Goal: Task Accomplishment & Management: Complete application form

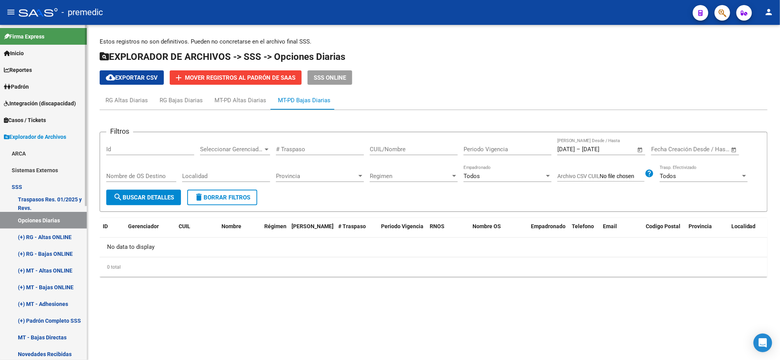
click at [39, 93] on link "Padrón" at bounding box center [43, 86] width 87 height 17
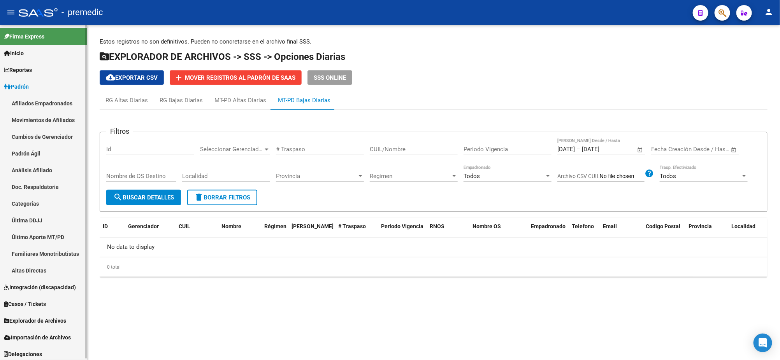
click at [38, 166] on link "Análisis Afiliado" at bounding box center [43, 170] width 87 height 17
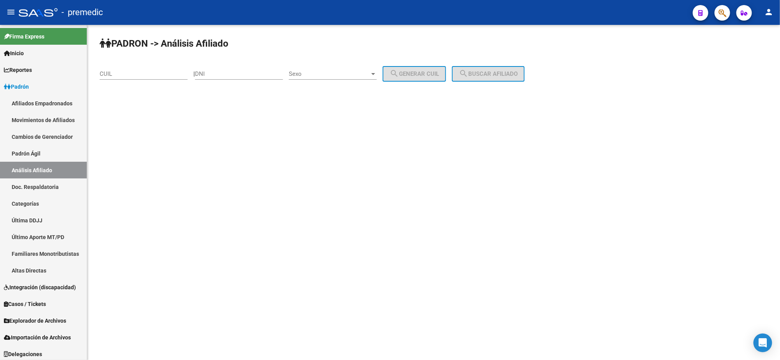
click at [135, 86] on div "CUIL" at bounding box center [144, 75] width 88 height 24
click at [136, 76] on input "CUIL" at bounding box center [144, 73] width 88 height 7
paste input "27-96430662-7"
type input "27-96430662-7"
click at [502, 72] on button "search Buscar afiliado" at bounding box center [488, 74] width 73 height 16
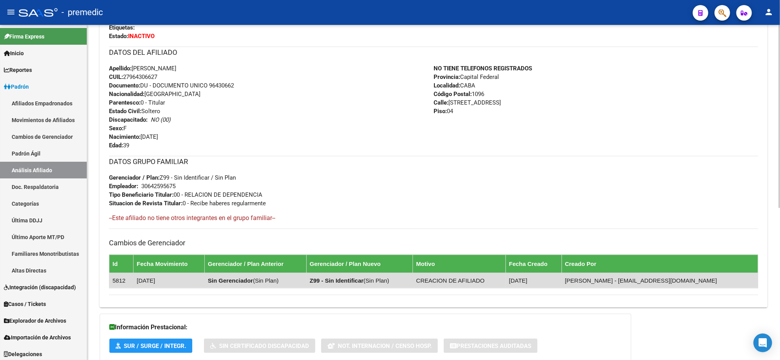
scroll to position [279, 0]
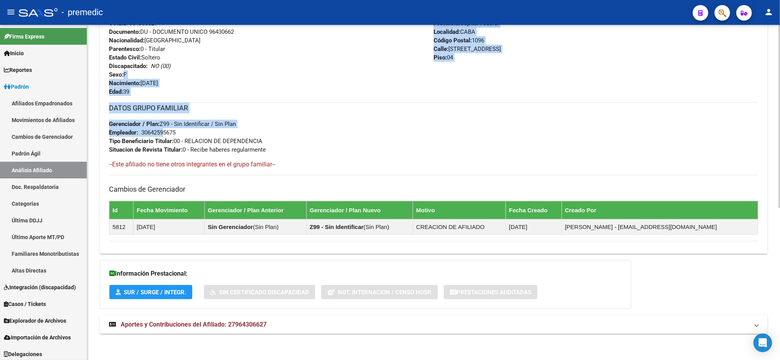
drag, startPoint x: 165, startPoint y: 133, endPoint x: 141, endPoint y: 84, distance: 54.5
click at [141, 83] on div "Enviar Credencial Digital remove_red_eye Movimientos Sin Certificado Discapacid…" at bounding box center [433, 94] width 649 height 295
click at [233, 81] on div "Apellido: [PERSON_NAME] CUIL: 27964306627 Documento: DU - DOCUMENTO UNICO 96430…" at bounding box center [271, 54] width 324 height 86
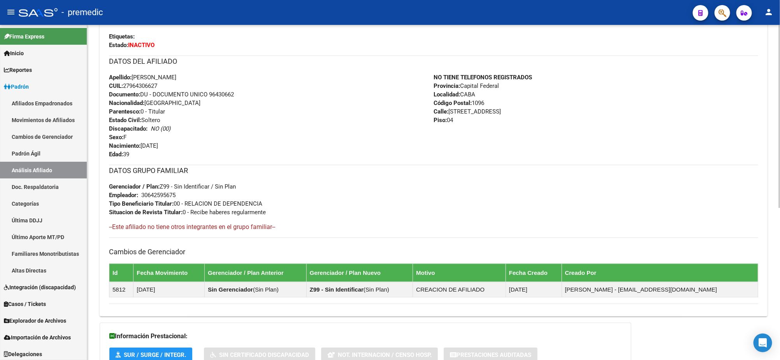
scroll to position [134, 0]
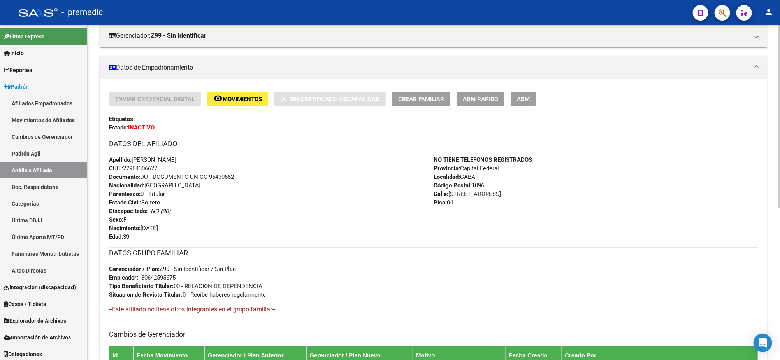
drag, startPoint x: 138, startPoint y: 179, endPoint x: 147, endPoint y: 216, distance: 38.6
click at [147, 216] on div "Apellido: [PERSON_NAME] CUIL: 27964306627 Documento: DU - DOCUMENTO UNICO 96430…" at bounding box center [271, 199] width 324 height 86
click at [137, 199] on strong "Estado Civil:" at bounding box center [125, 202] width 32 height 7
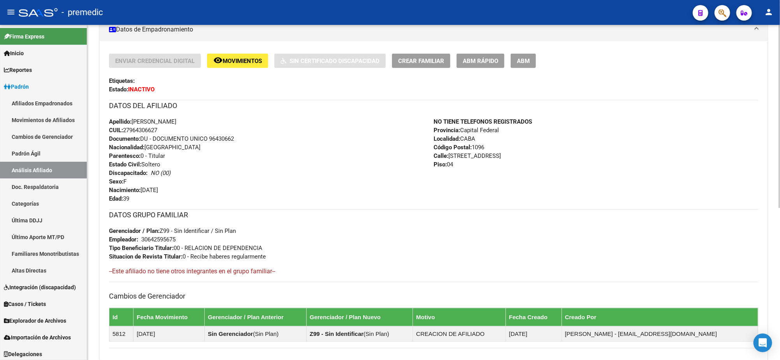
scroll to position [279, 0]
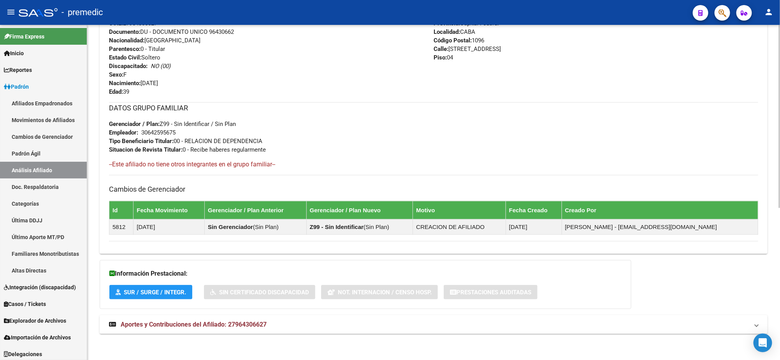
click at [225, 331] on mat-expansion-panel-header "Aportes y Contribuciones del Afiliado: 27964306627" at bounding box center [434, 325] width 668 height 19
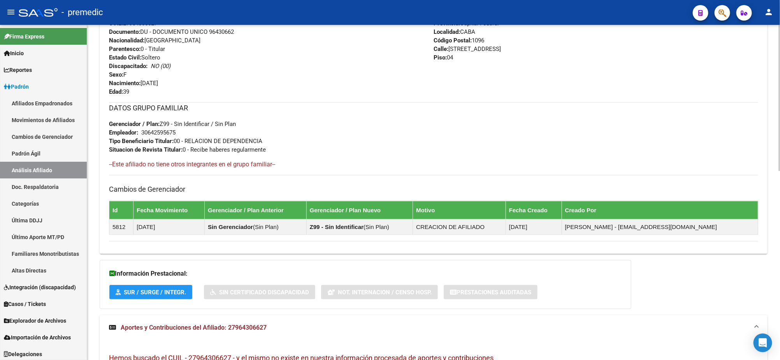
click at [191, 329] on span "Aportes y Contribuciones del Afiliado: 27964306627" at bounding box center [194, 327] width 146 height 7
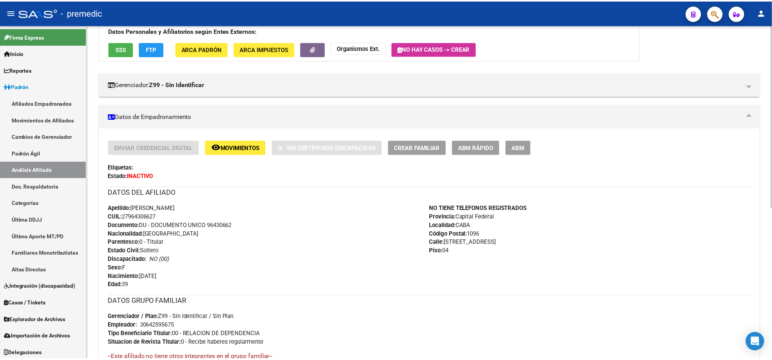
scroll to position [36, 0]
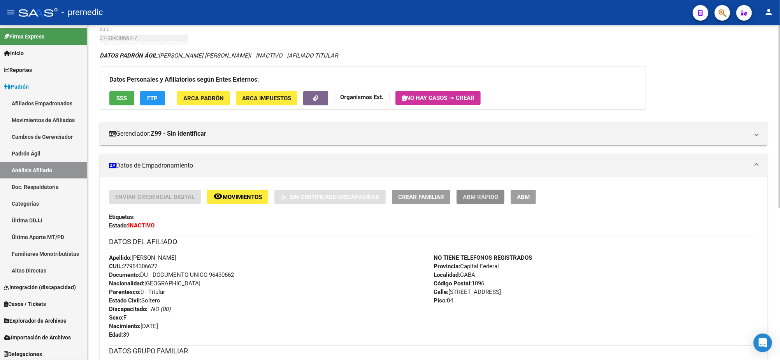
click at [480, 194] on span "ABM Rápido" at bounding box center [480, 197] width 35 height 7
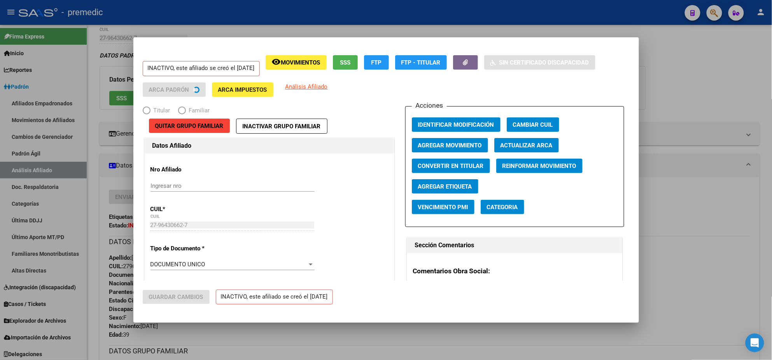
radio input "true"
type input "30-64259567-5"
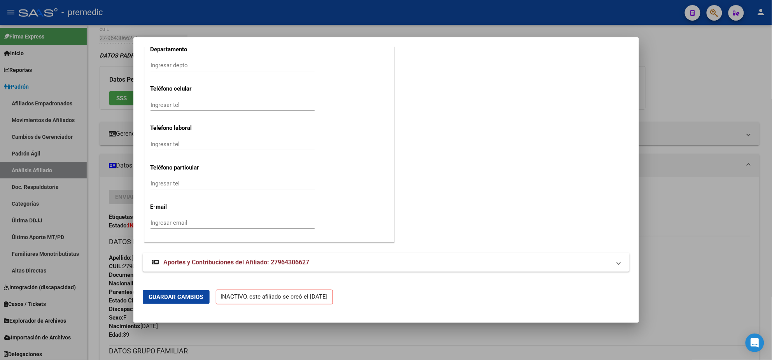
scroll to position [927, 0]
click at [680, 94] on div at bounding box center [386, 180] width 772 height 360
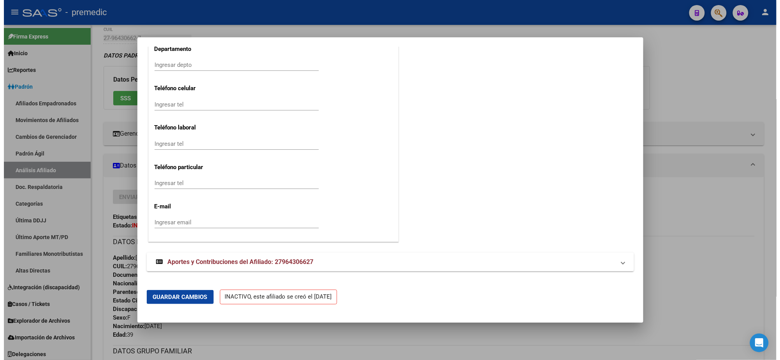
scroll to position [0, 0]
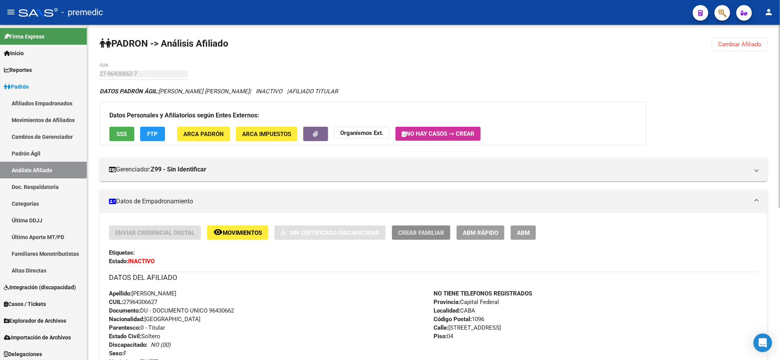
click at [434, 236] on button "Crear Familiar" at bounding box center [421, 233] width 58 height 14
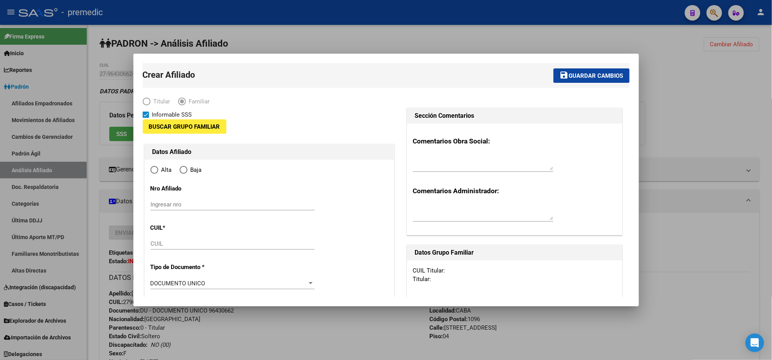
type input "30-64259567-5"
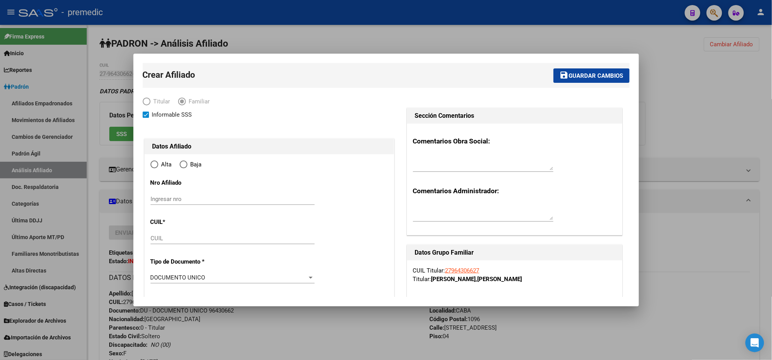
type input "CABA"
type input "1096"
type input "AV BELGRANO"
type input "2422"
type input "04"
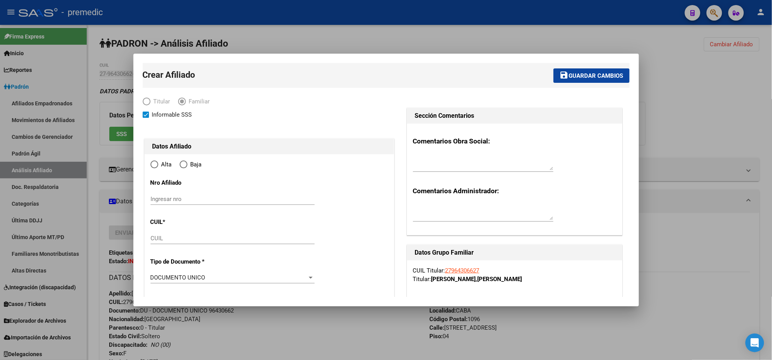
click at [651, 103] on div at bounding box center [386, 180] width 772 height 360
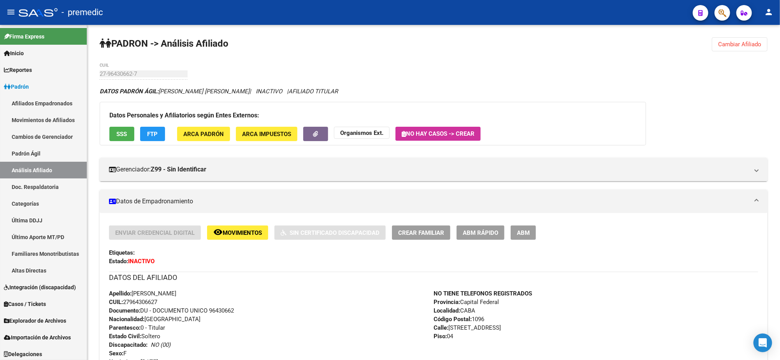
click at [520, 230] on span "ABM" at bounding box center [523, 233] width 13 height 7
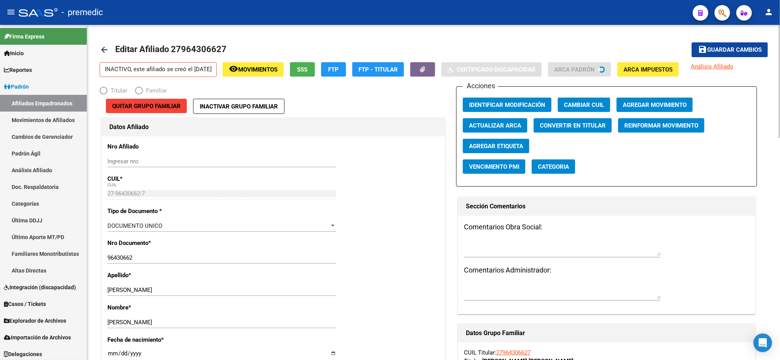
radio input "true"
type input "30-64259567-5"
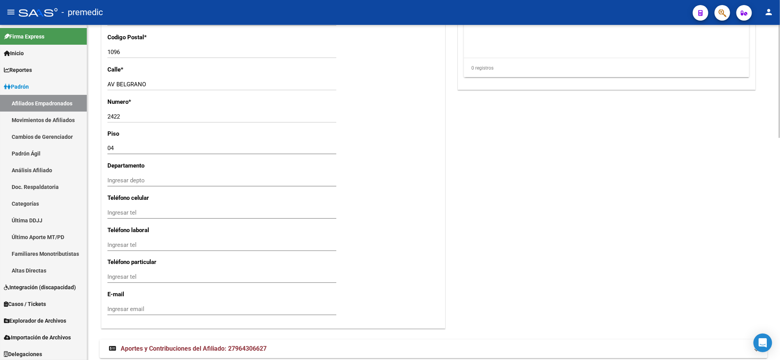
scroll to position [660, 0]
